Goal: Navigation & Orientation: Find specific page/section

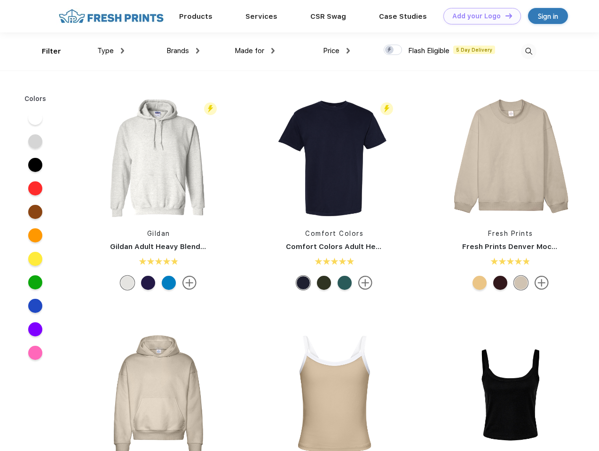
click at [478, 16] on link "Add your Logo Design Tool" at bounding box center [482, 16] width 78 height 16
click at [0, 0] on div "Design Tool" at bounding box center [0, 0] width 0 height 0
click at [504, 16] on link "Add your Logo Design Tool" at bounding box center [482, 16] width 78 height 16
click at [45, 51] on div "Filter" at bounding box center [51, 51] width 19 height 11
click at [111, 51] on span "Type" at bounding box center [105, 51] width 16 height 8
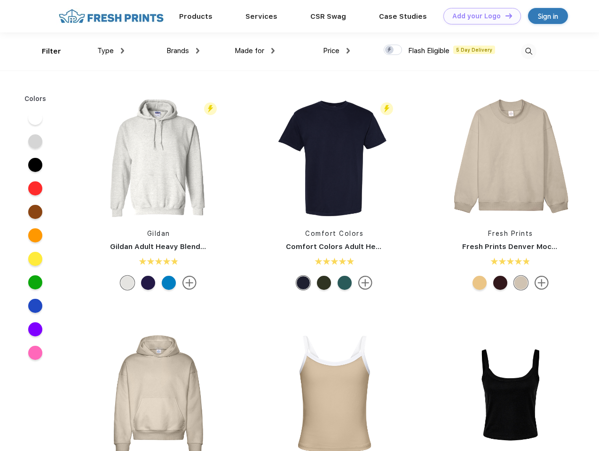
click at [183, 51] on span "Brands" at bounding box center [177, 51] width 23 height 8
click at [255, 51] on span "Made for" at bounding box center [249, 51] width 30 height 8
click at [336, 51] on span "Price" at bounding box center [331, 51] width 16 height 8
click at [393, 50] on div at bounding box center [392, 50] width 18 height 10
click at [389, 50] on input "checkbox" at bounding box center [386, 47] width 6 height 6
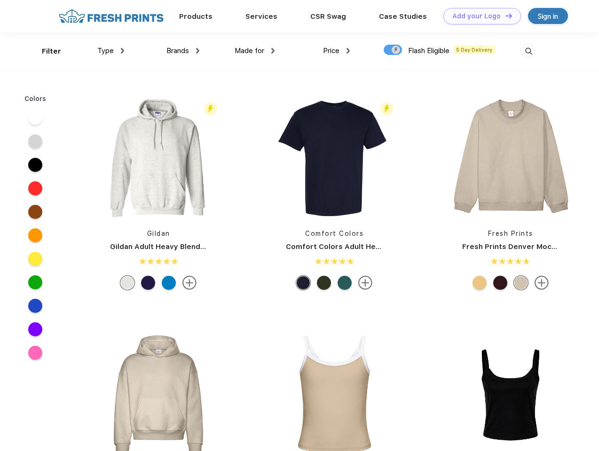
click at [528, 51] on img at bounding box center [529, 52] width 16 height 16
